Goal: Answer question/provide support

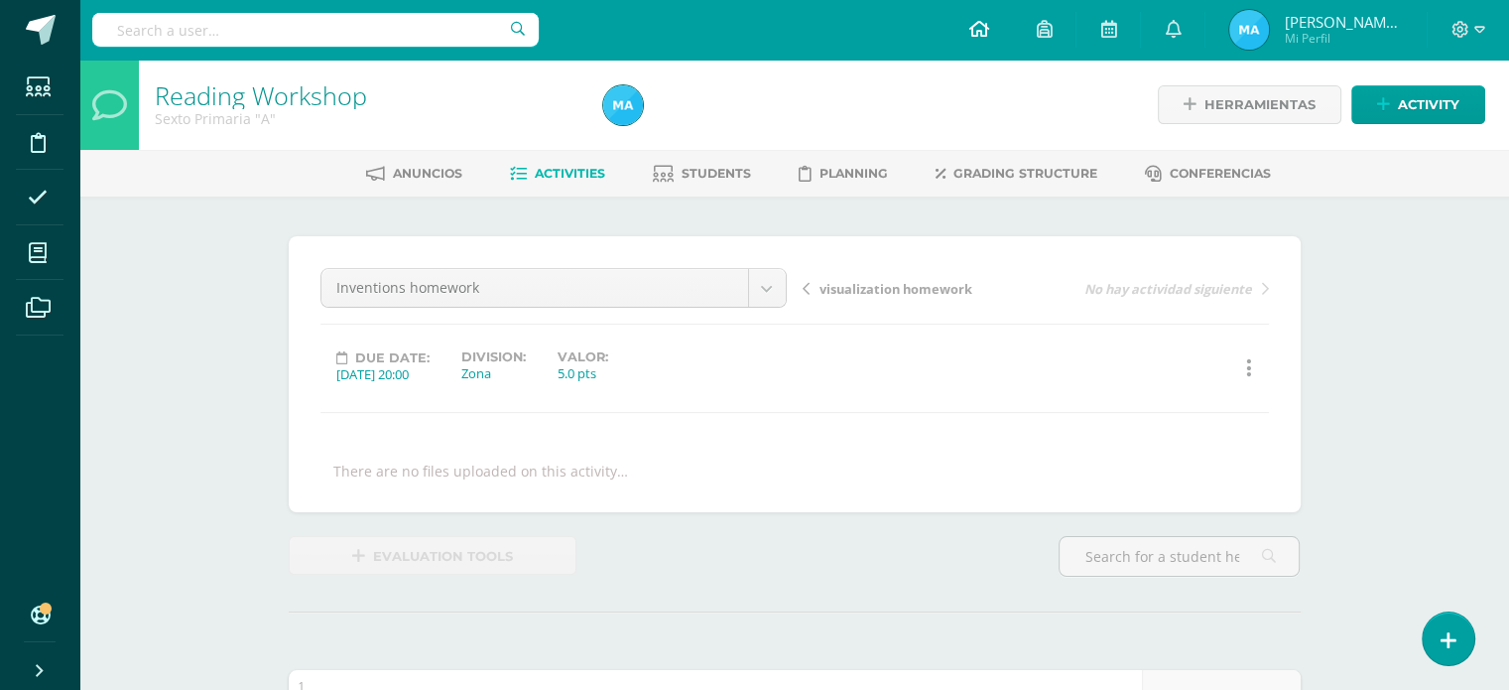
click at [988, 35] on icon at bounding box center [979, 29] width 20 height 18
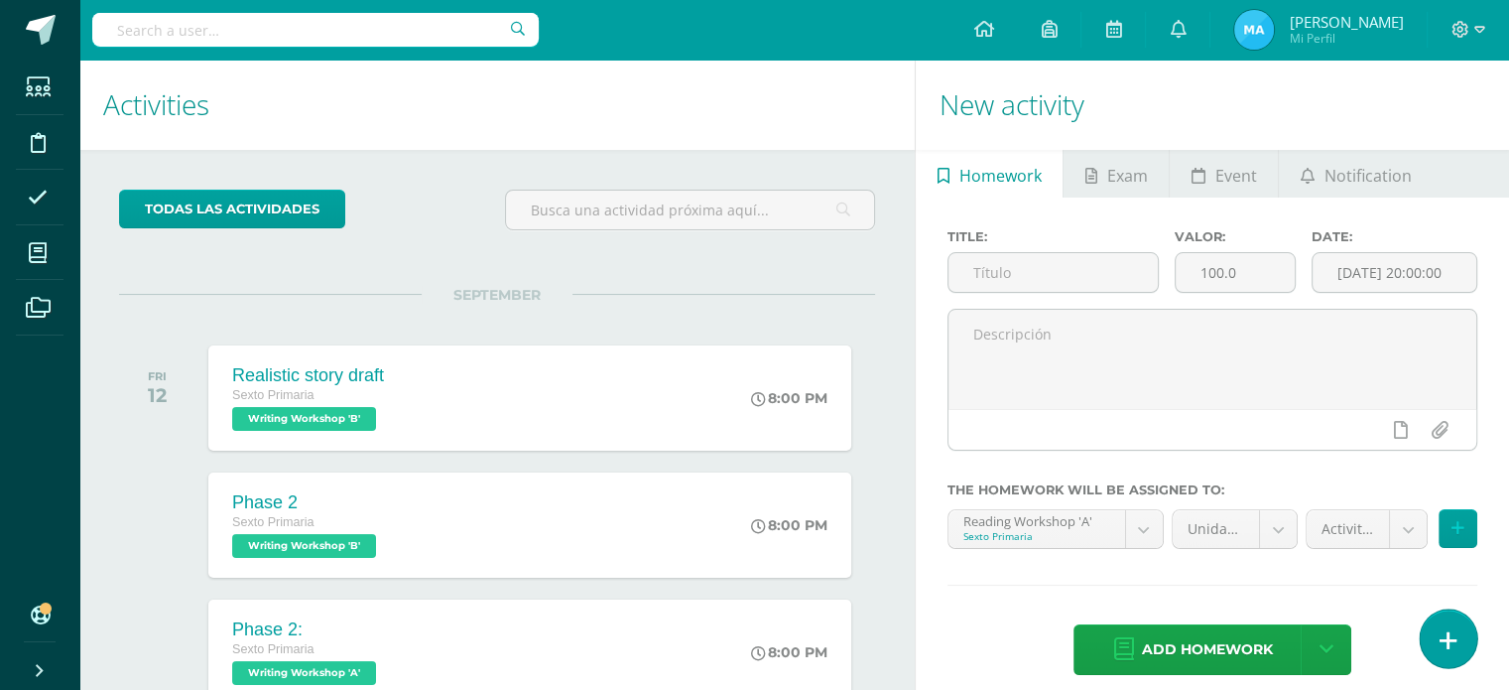
click at [1448, 647] on icon at bounding box center [1449, 640] width 18 height 23
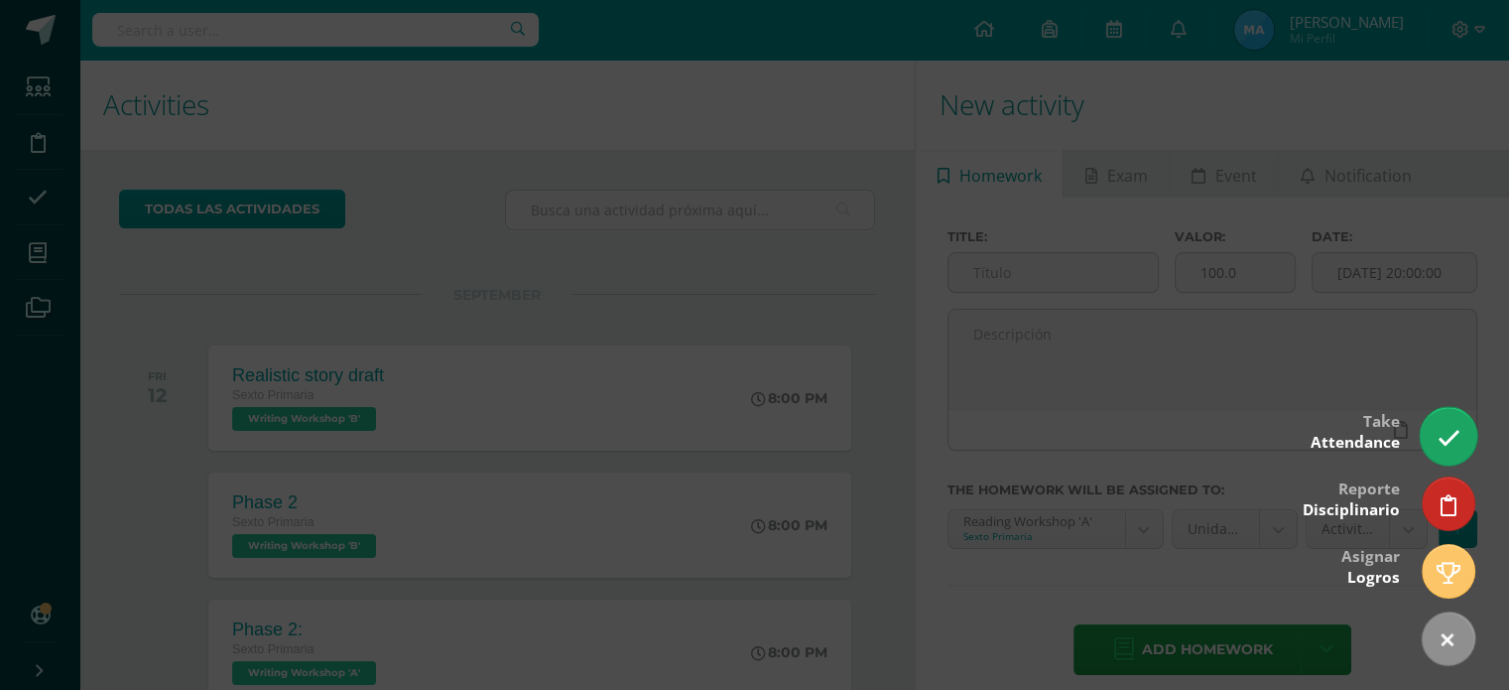
click at [1446, 436] on icon at bounding box center [1448, 438] width 23 height 23
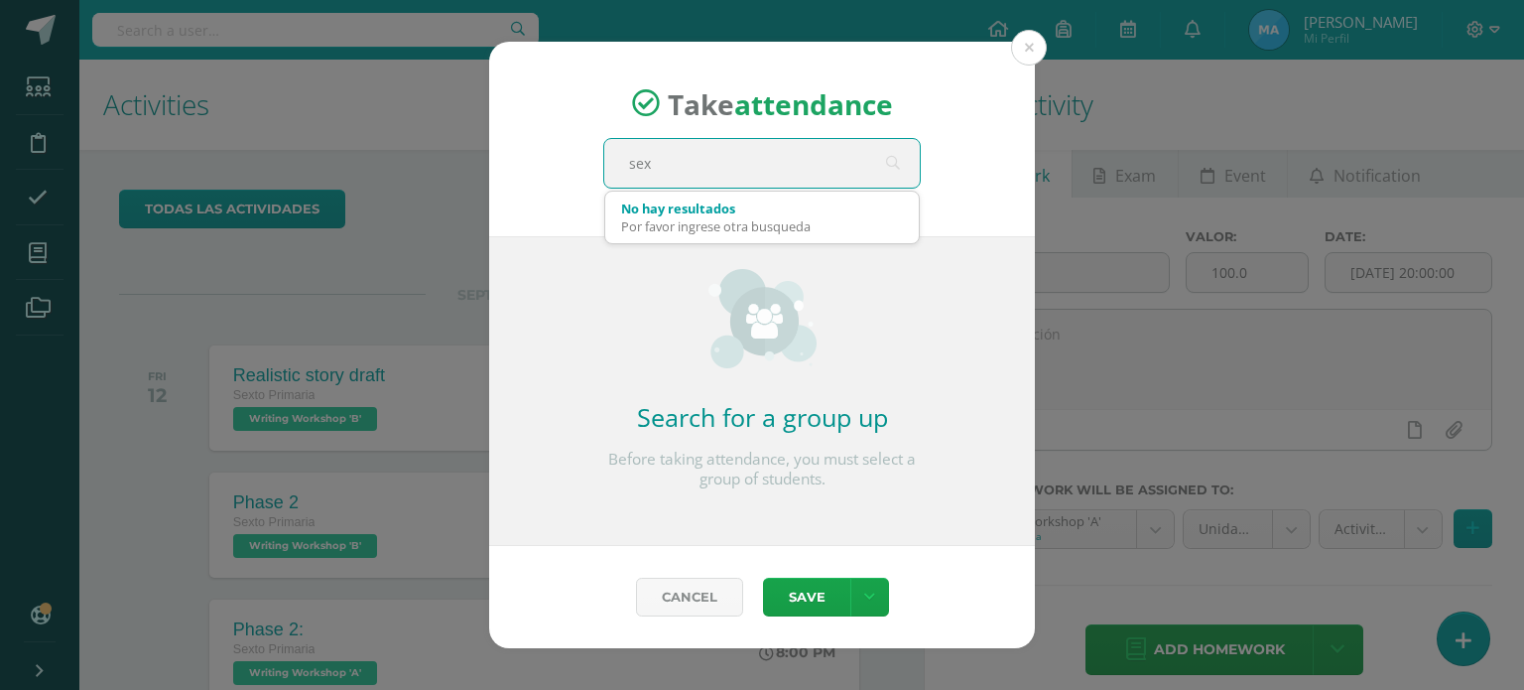
type input "sext"
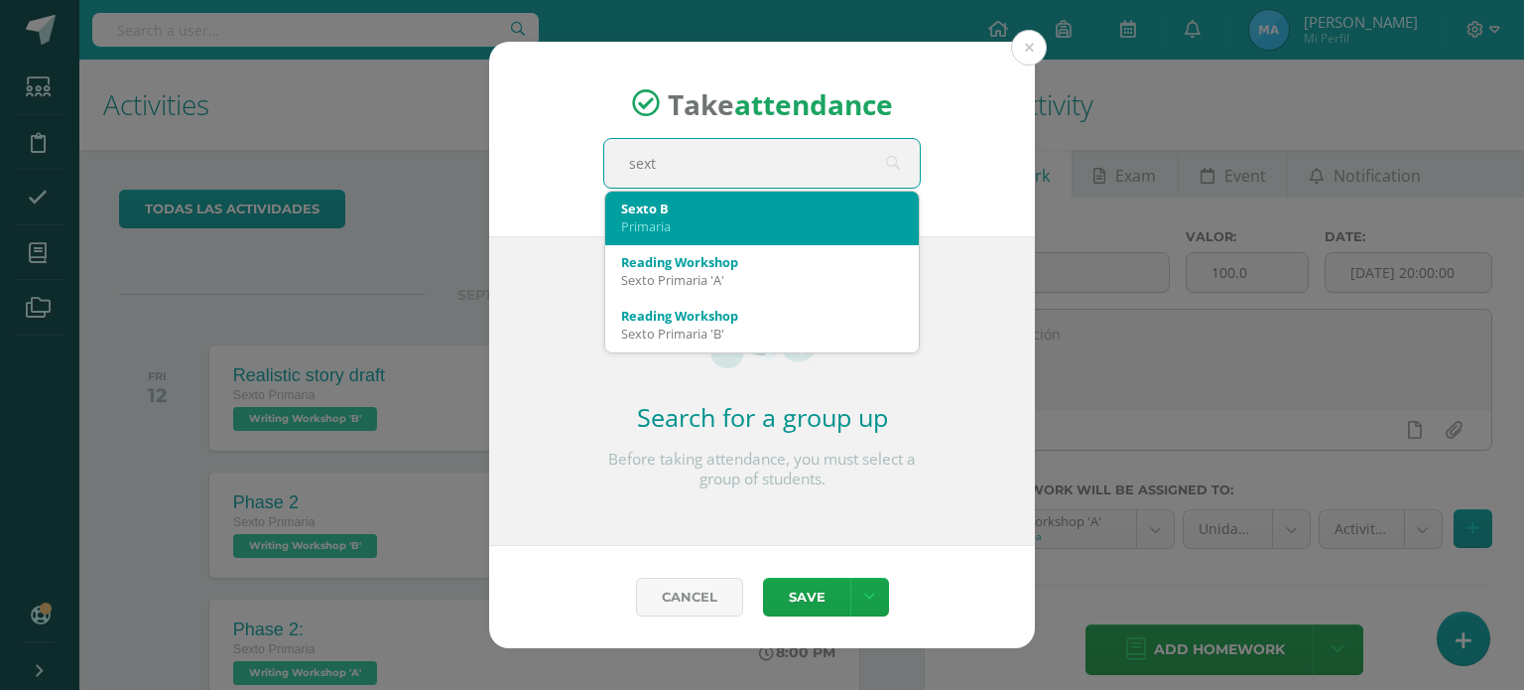
click at [691, 233] on div "Primaria" at bounding box center [762, 226] width 282 height 18
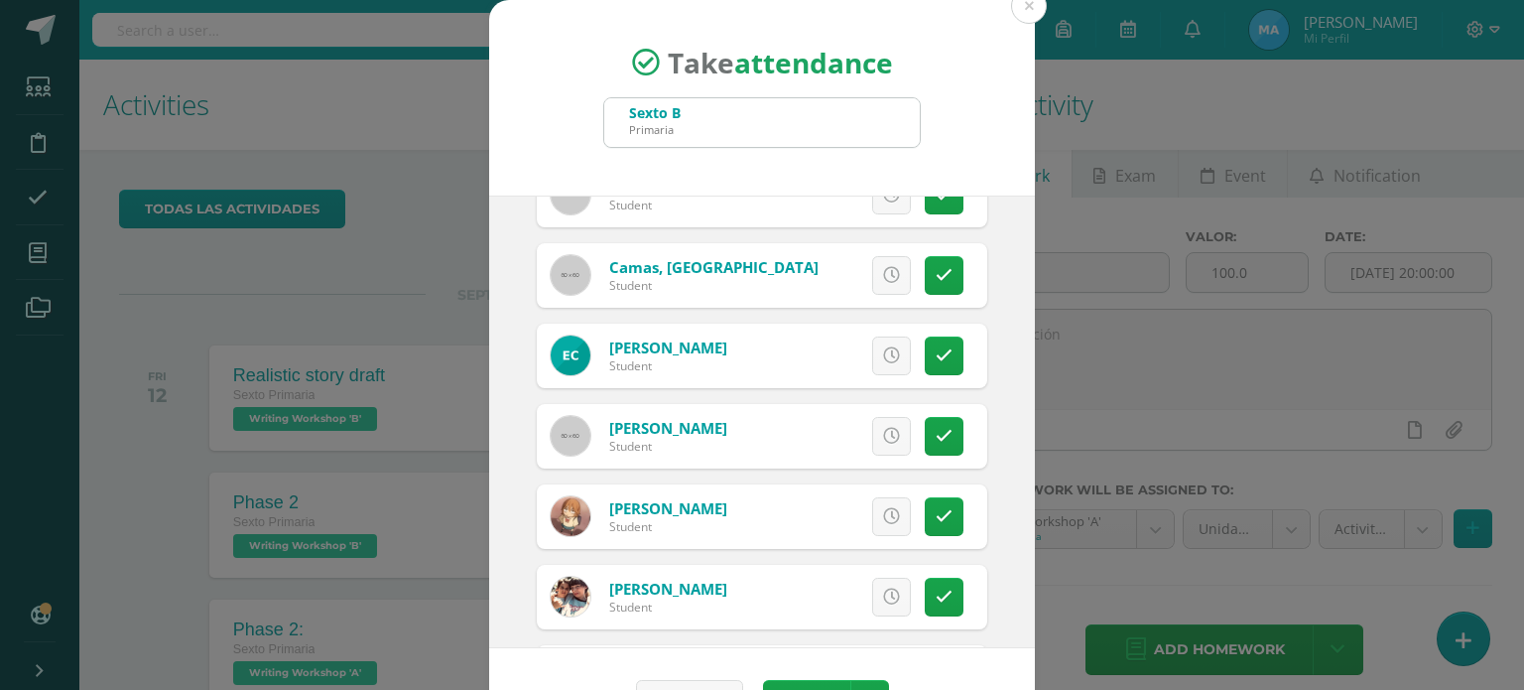
scroll to position [626, 0]
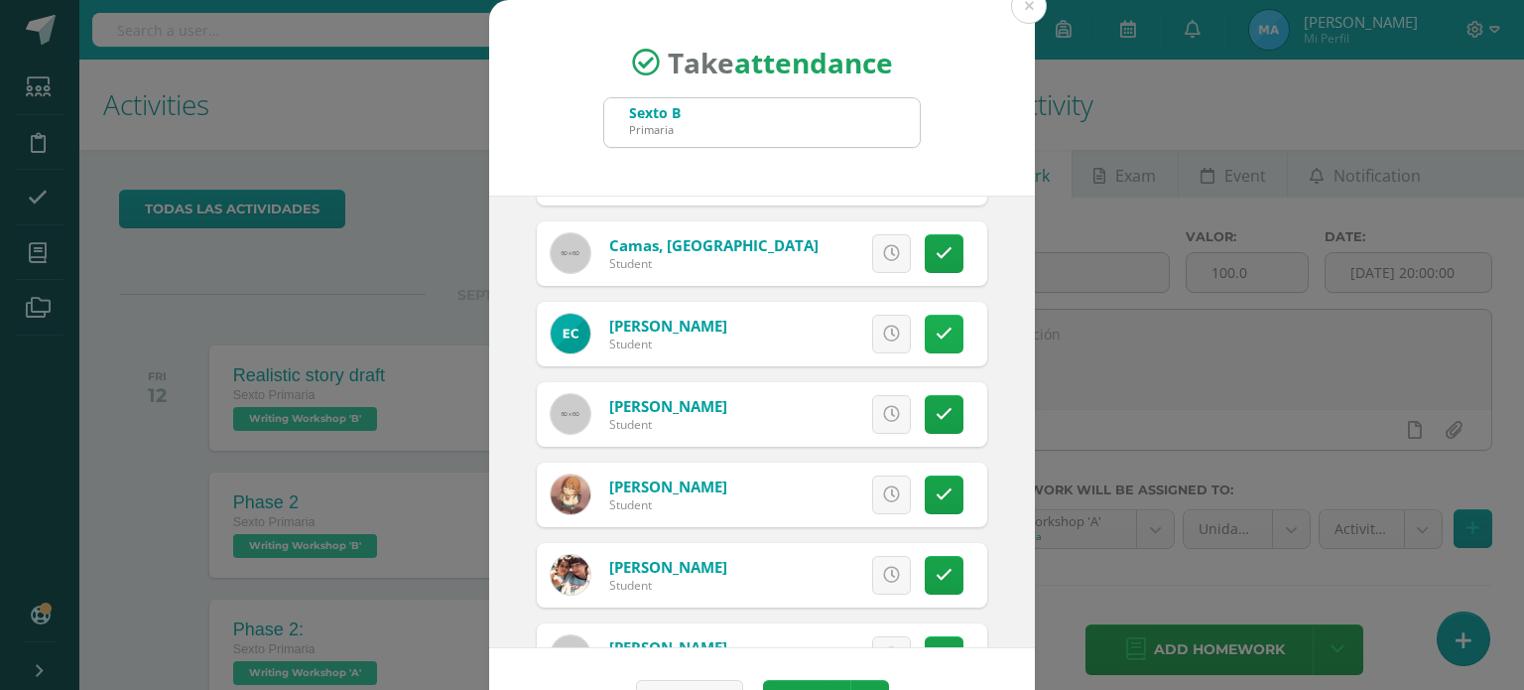
click at [925, 343] on link at bounding box center [944, 334] width 39 height 39
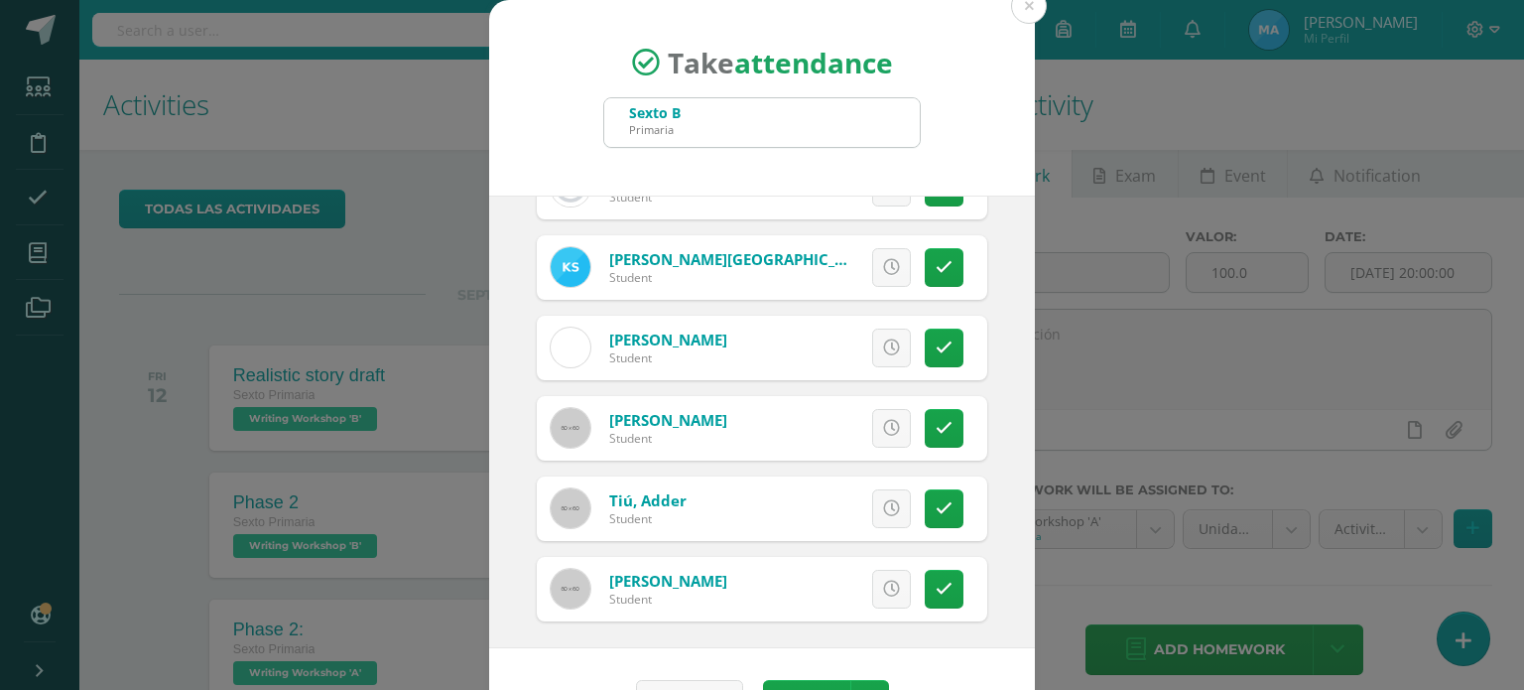
scroll to position [1903, 0]
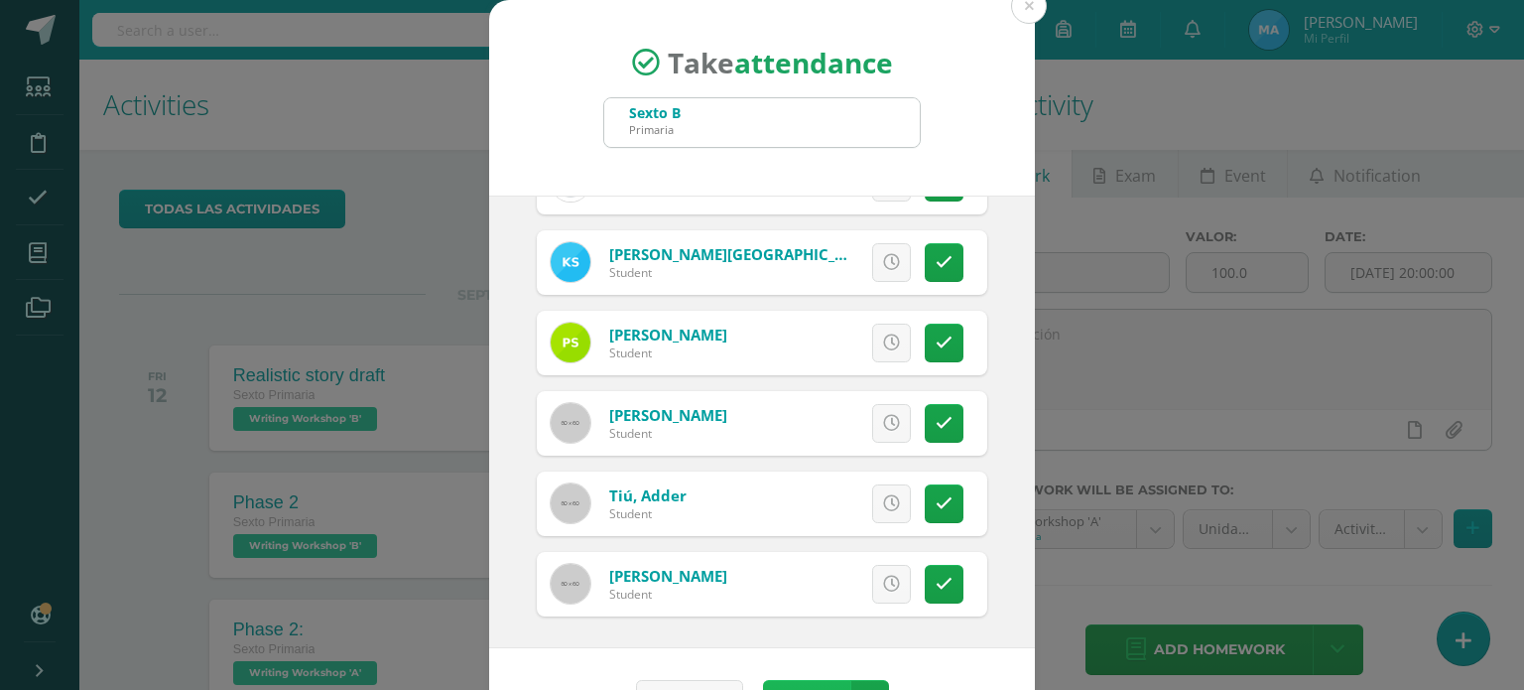
click at [815, 682] on button "Save" at bounding box center [806, 699] width 87 height 39
